Goal: Find specific page/section: Find specific page/section

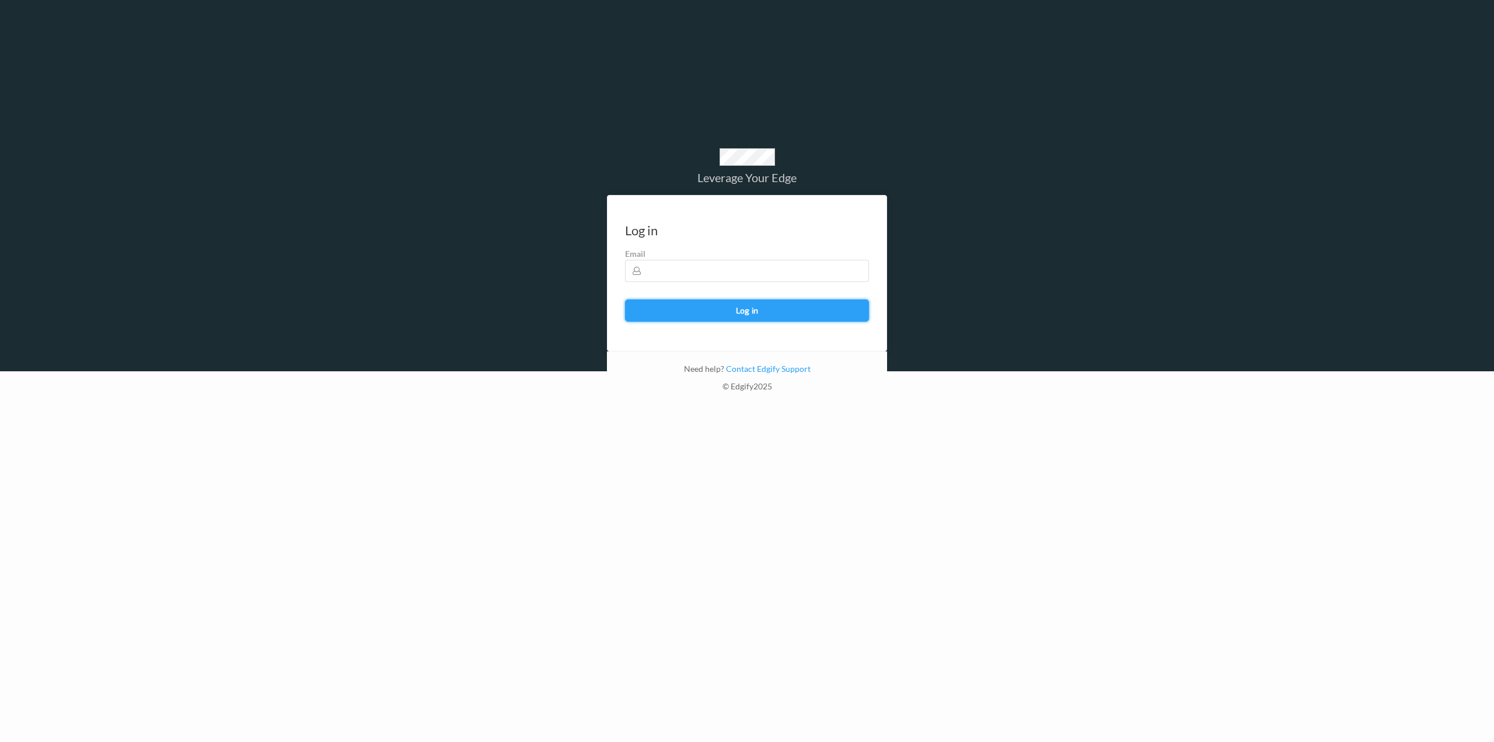
click at [736, 305] on button "Log in" at bounding box center [747, 310] width 244 height 22
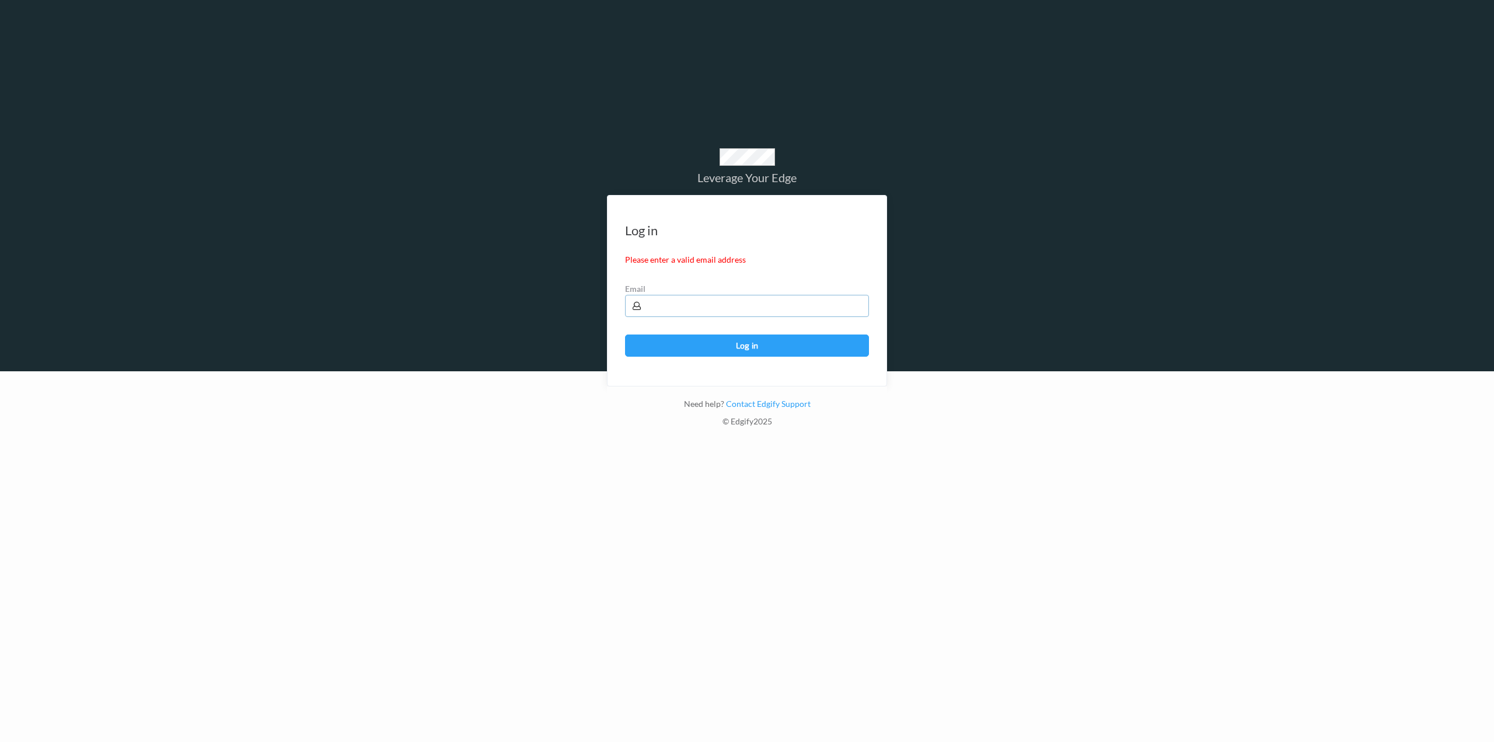
click at [735, 306] on input "text" at bounding box center [747, 306] width 244 height 22
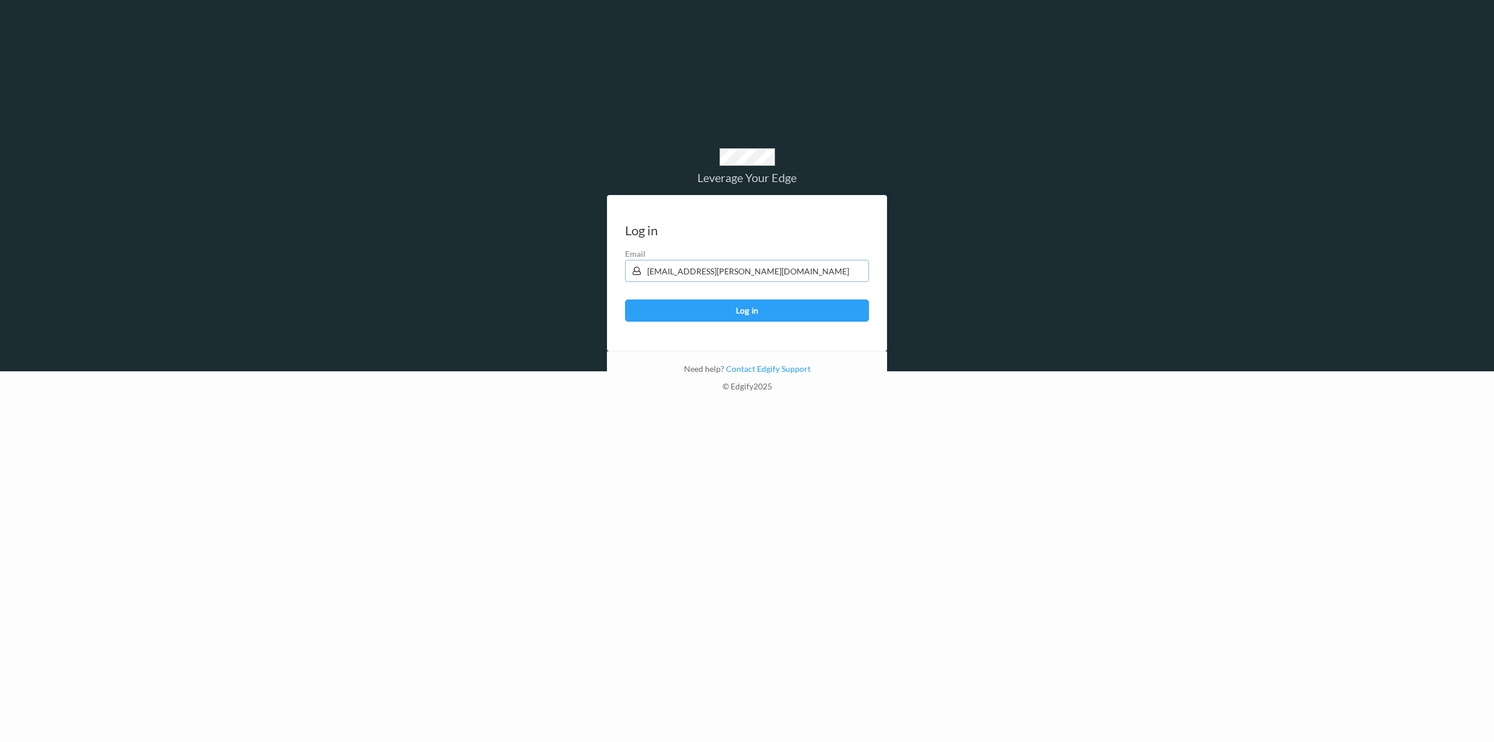
type input "brown.lamont@heb.com"
click at [625, 299] on button "Log in" at bounding box center [747, 310] width 244 height 22
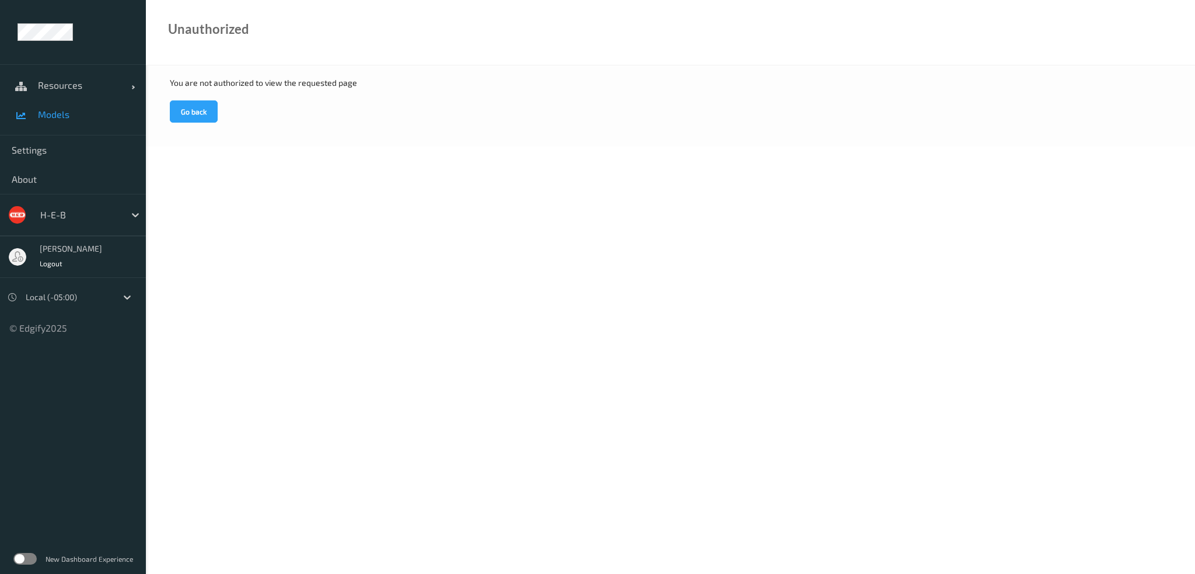
click at [61, 111] on span "Models" at bounding box center [86, 115] width 96 height 12
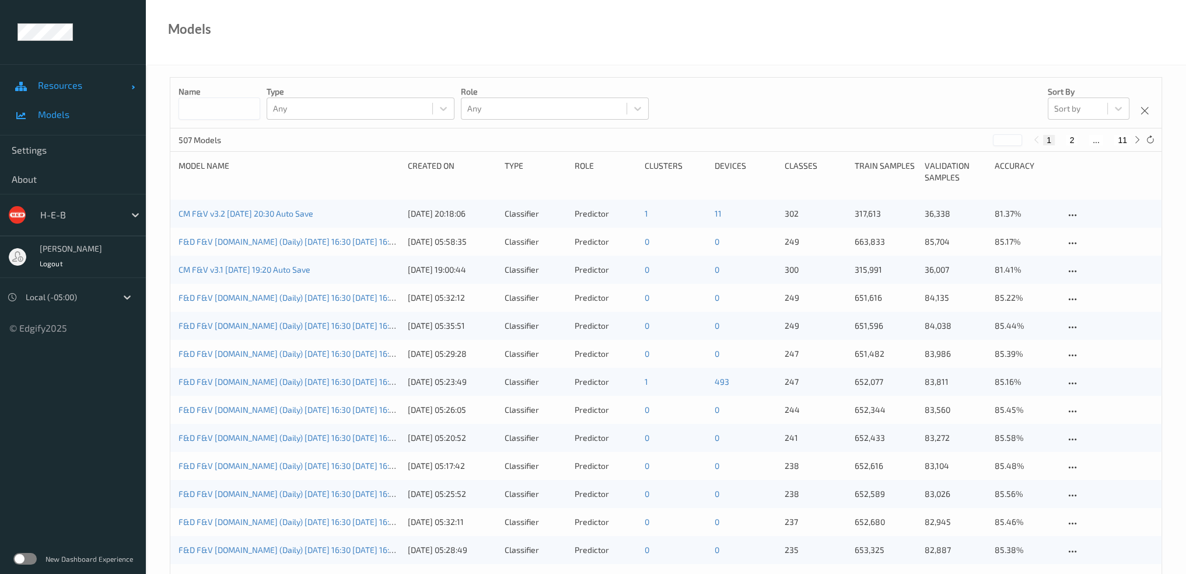
click at [137, 88] on link "Resources" at bounding box center [73, 85] width 146 height 29
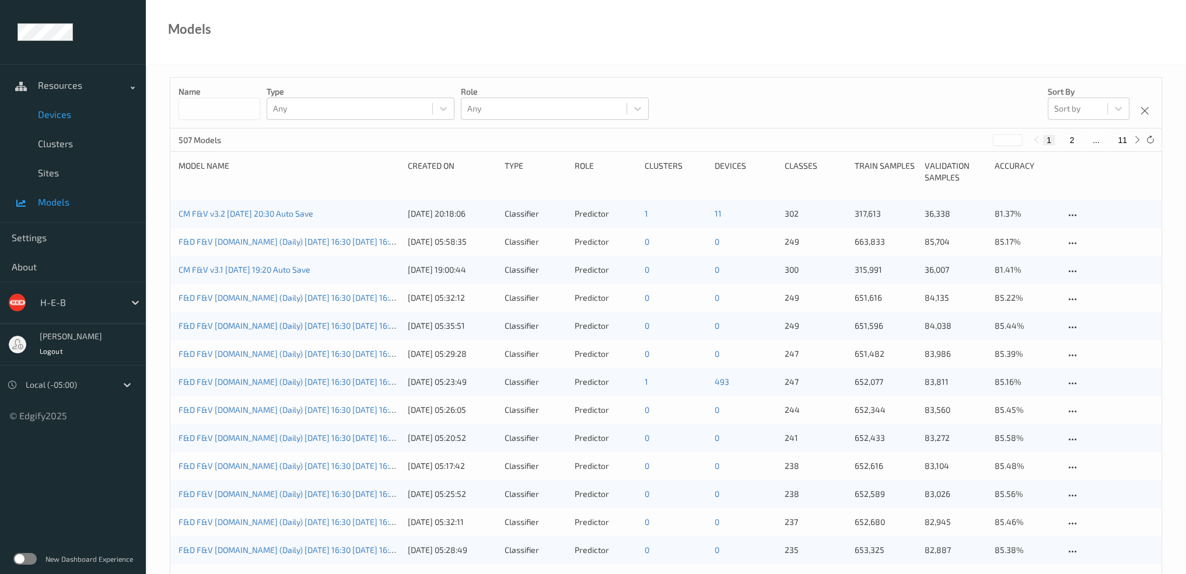
click at [57, 111] on span "Devices" at bounding box center [86, 115] width 96 height 12
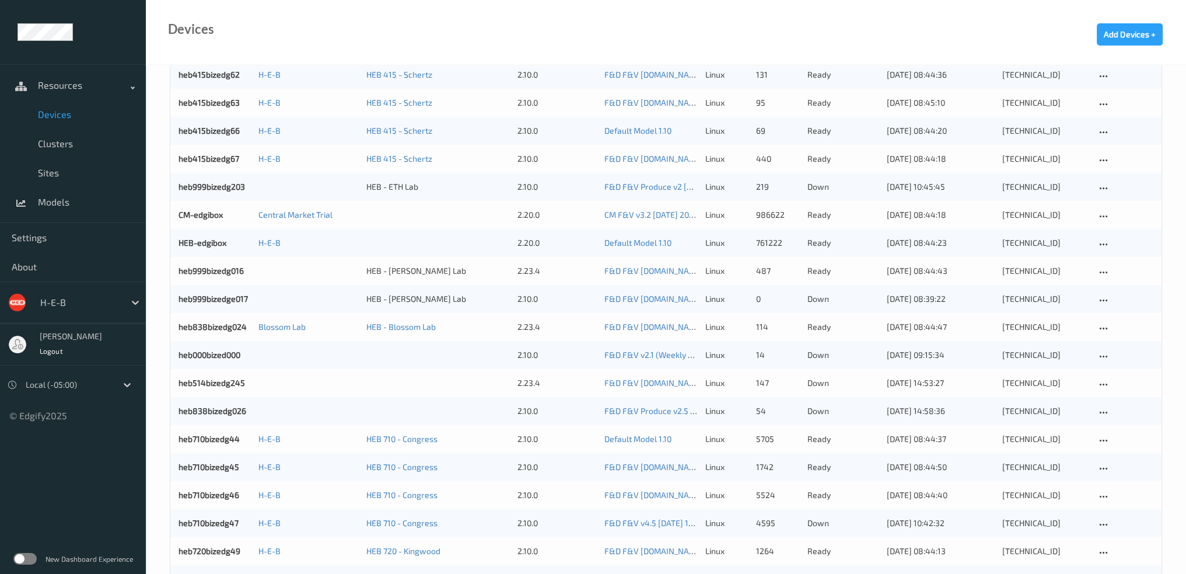
scroll to position [1033, 0]
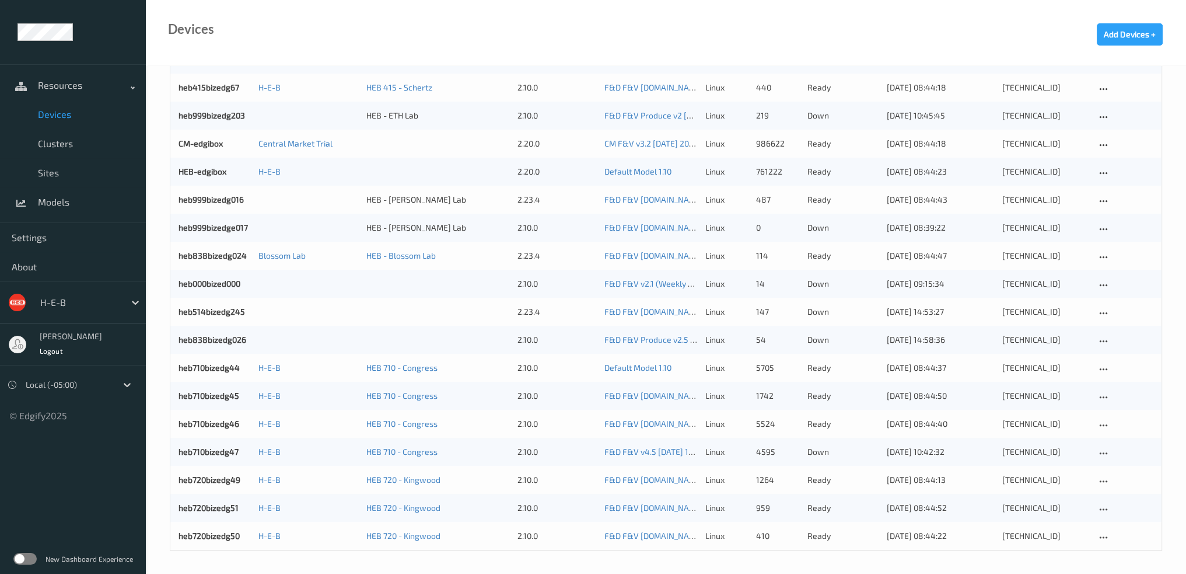
click at [54, 113] on span "Devices" at bounding box center [86, 115] width 96 height 12
click at [40, 172] on span "Sites" at bounding box center [86, 173] width 96 height 12
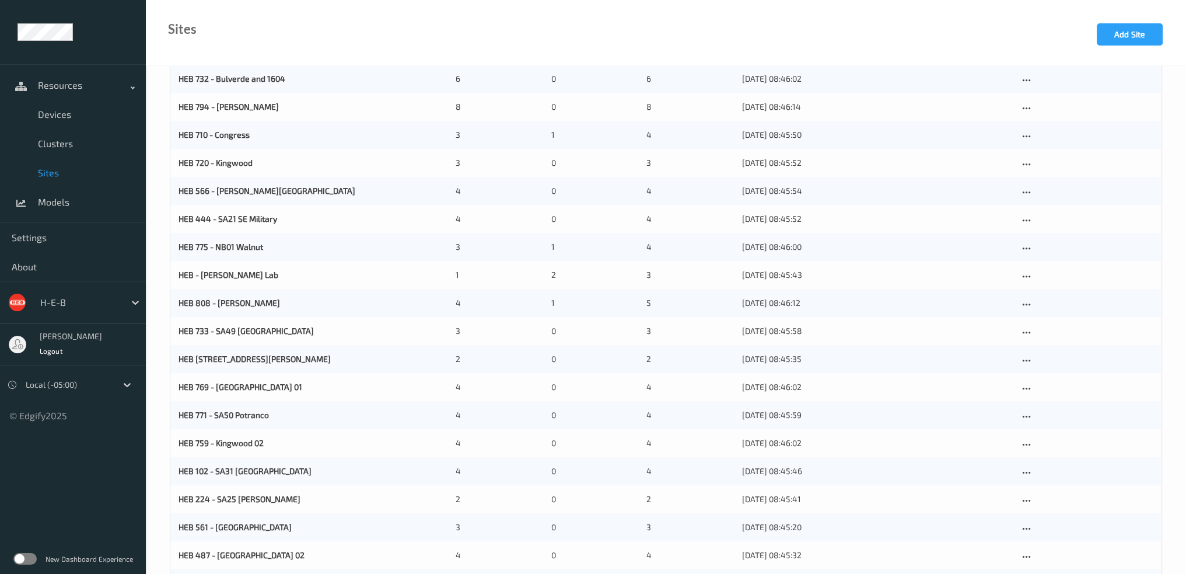
scroll to position [391, 0]
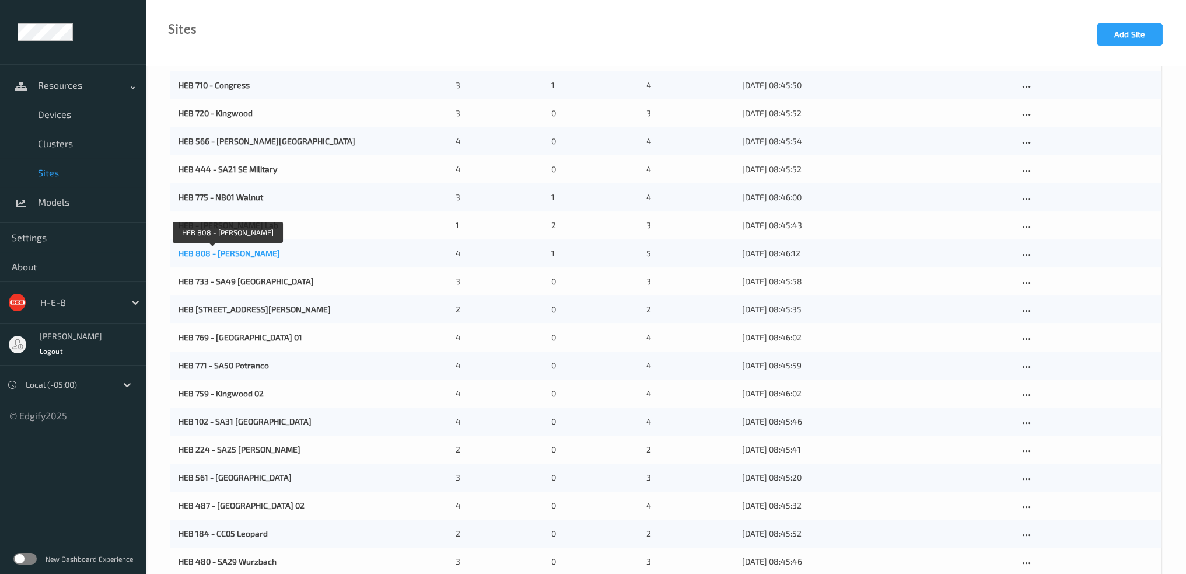
click at [222, 250] on link "HEB 808 - [PERSON_NAME]" at bounding box center [230, 253] width 102 height 10
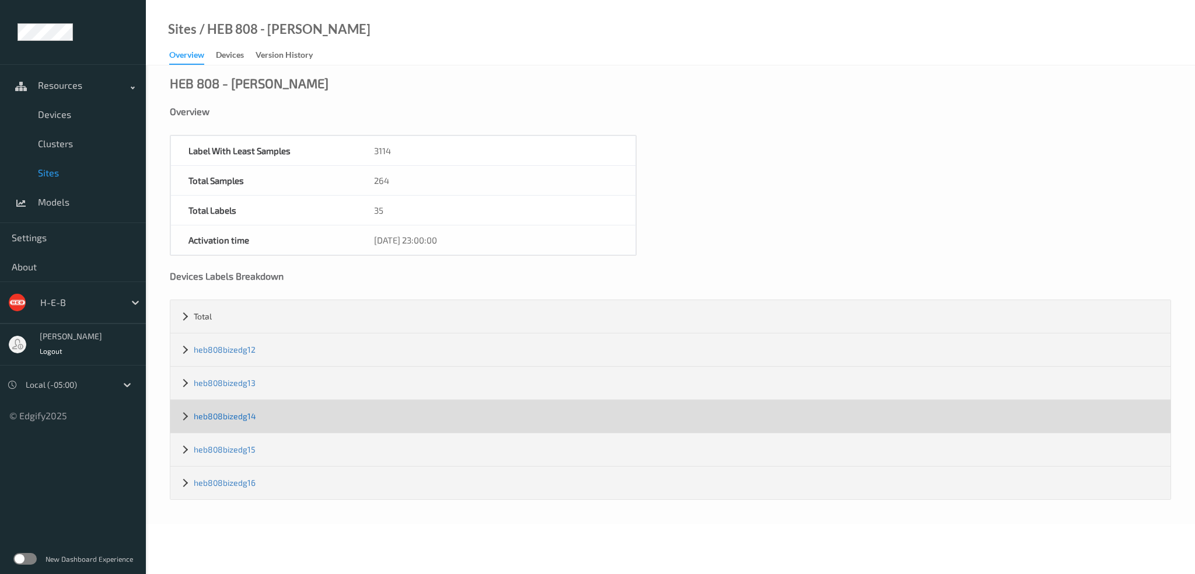
click at [238, 413] on link "heb808bizedg14" at bounding box center [225, 416] width 62 height 10
